Goal: Find specific page/section: Find specific page/section

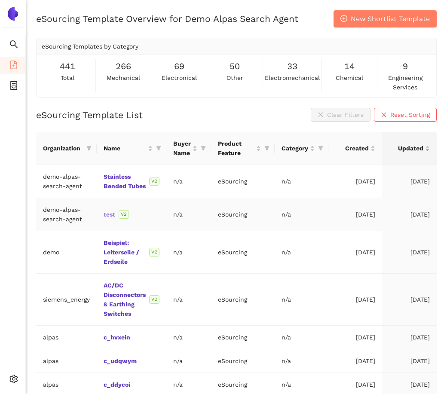
click at [0, 0] on link "test" at bounding box center [0, 0] width 0 height 0
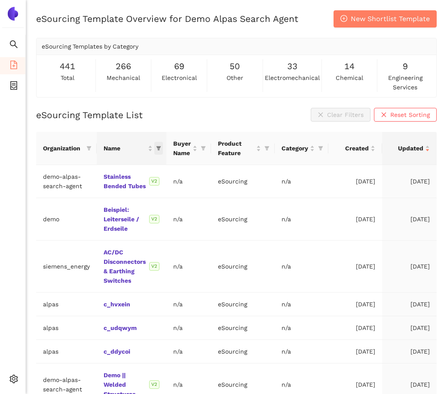
click at [159, 148] on icon "filter" at bounding box center [158, 149] width 5 height 4
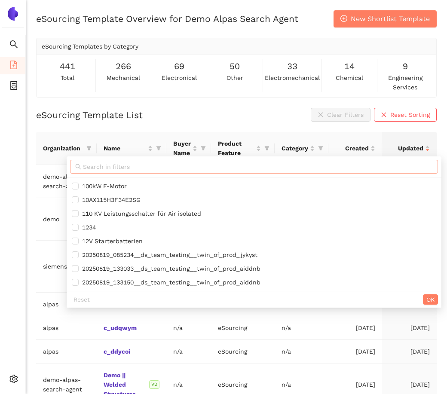
click at [143, 167] on input "text" at bounding box center [258, 166] width 350 height 9
paste input "Demo || Welded Structures"
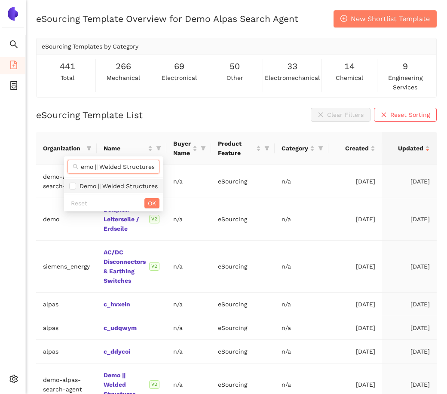
type input "Demo || Welded Structures"
click at [138, 190] on span "Demo || Welded Structures" at bounding box center [113, 185] width 89 height 9
checkbox input "true"
click at [148, 200] on span "OK" at bounding box center [152, 203] width 8 height 9
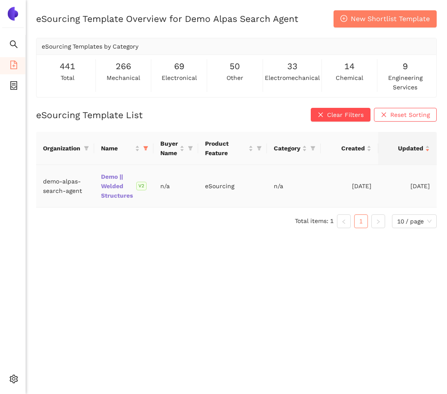
click at [0, 0] on link "Demo || Welded Structures" at bounding box center [0, 0] width 0 height 0
